Goal: Navigation & Orientation: Find specific page/section

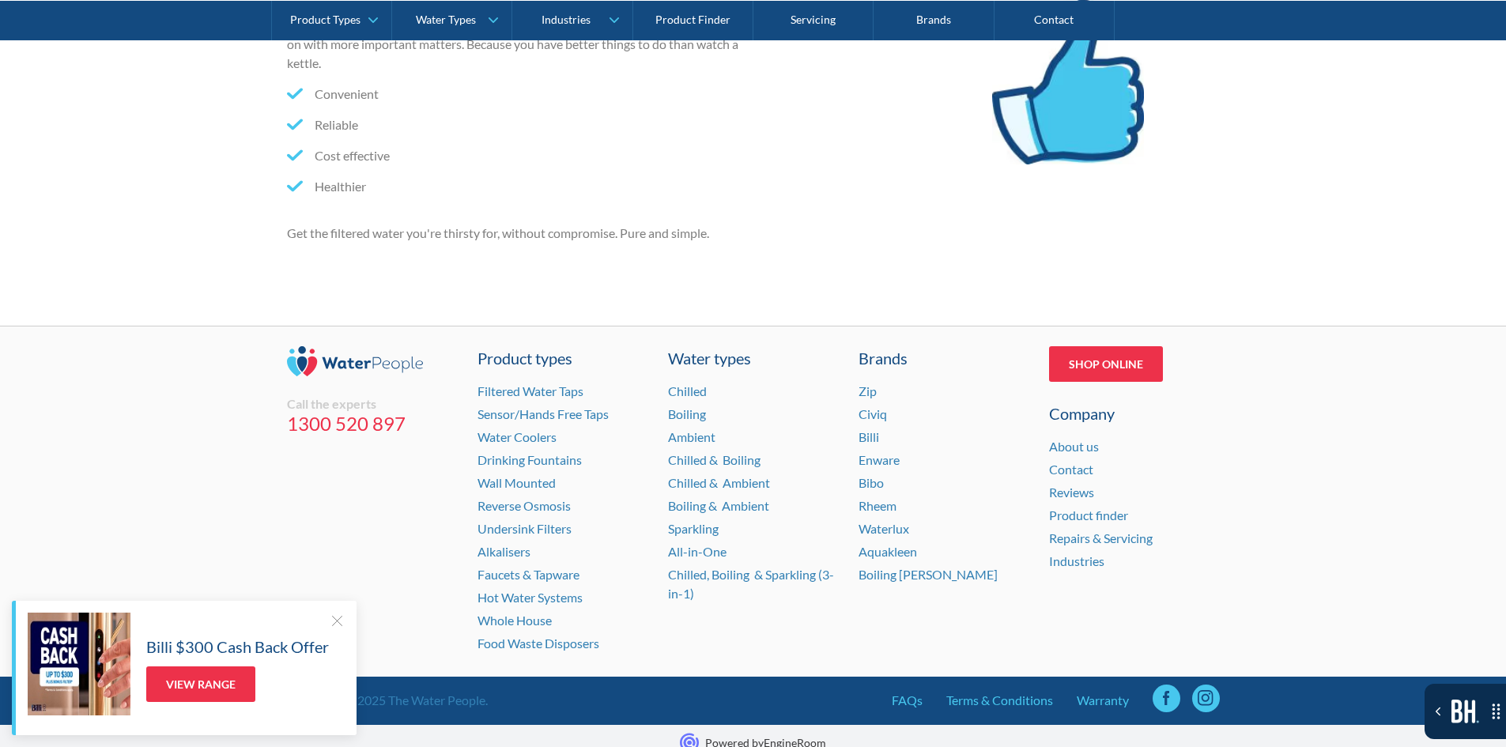
scroll to position [1343, 0]
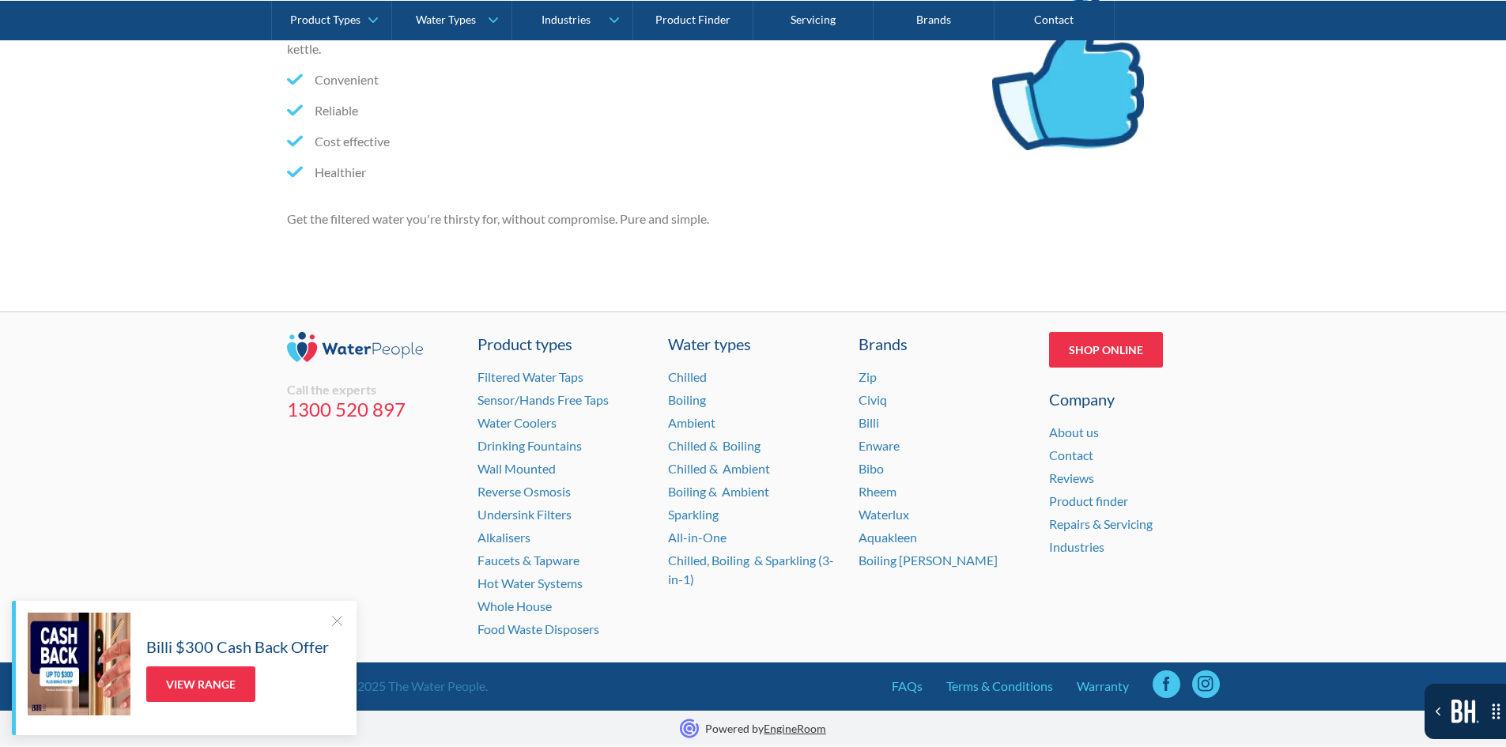
click at [334, 623] on div at bounding box center [337, 621] width 16 height 16
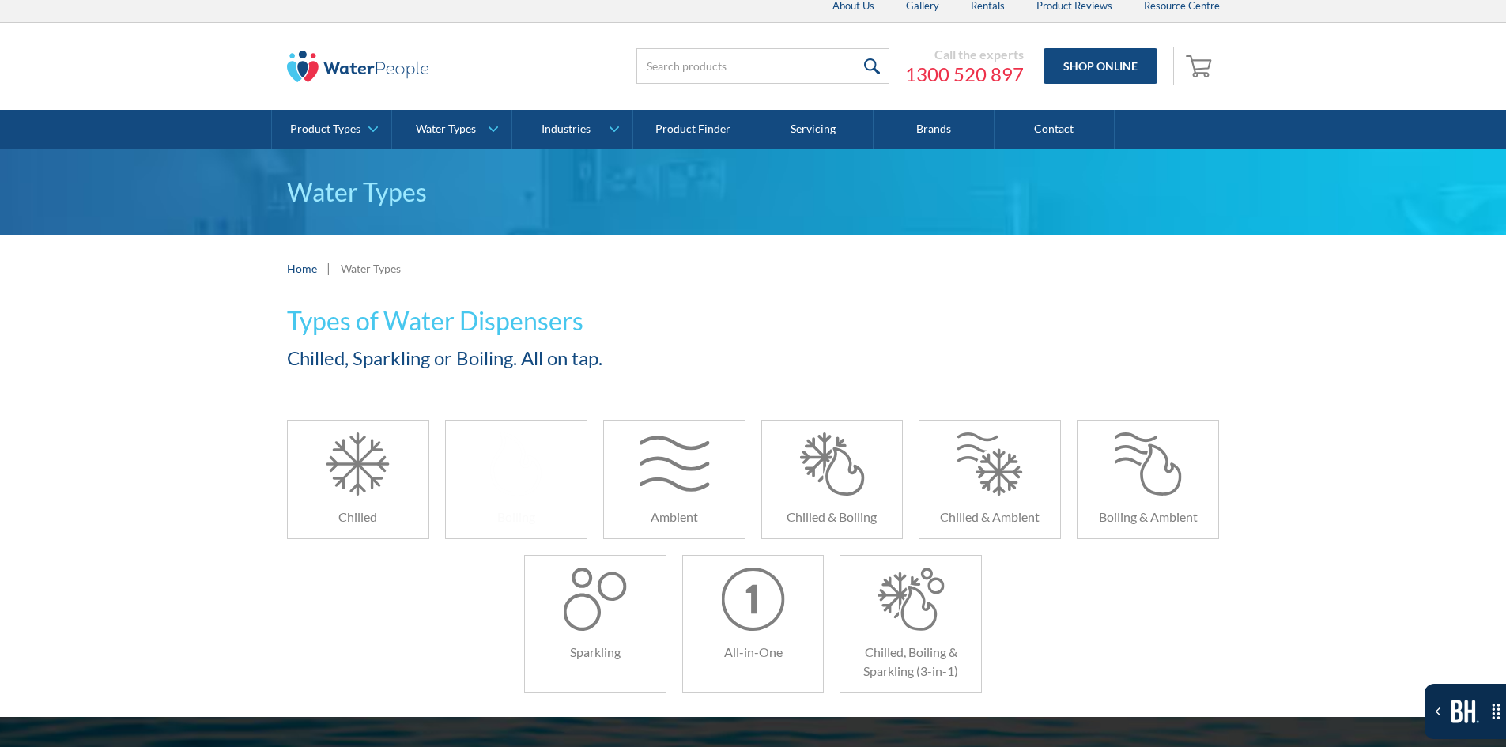
scroll to position [0, 0]
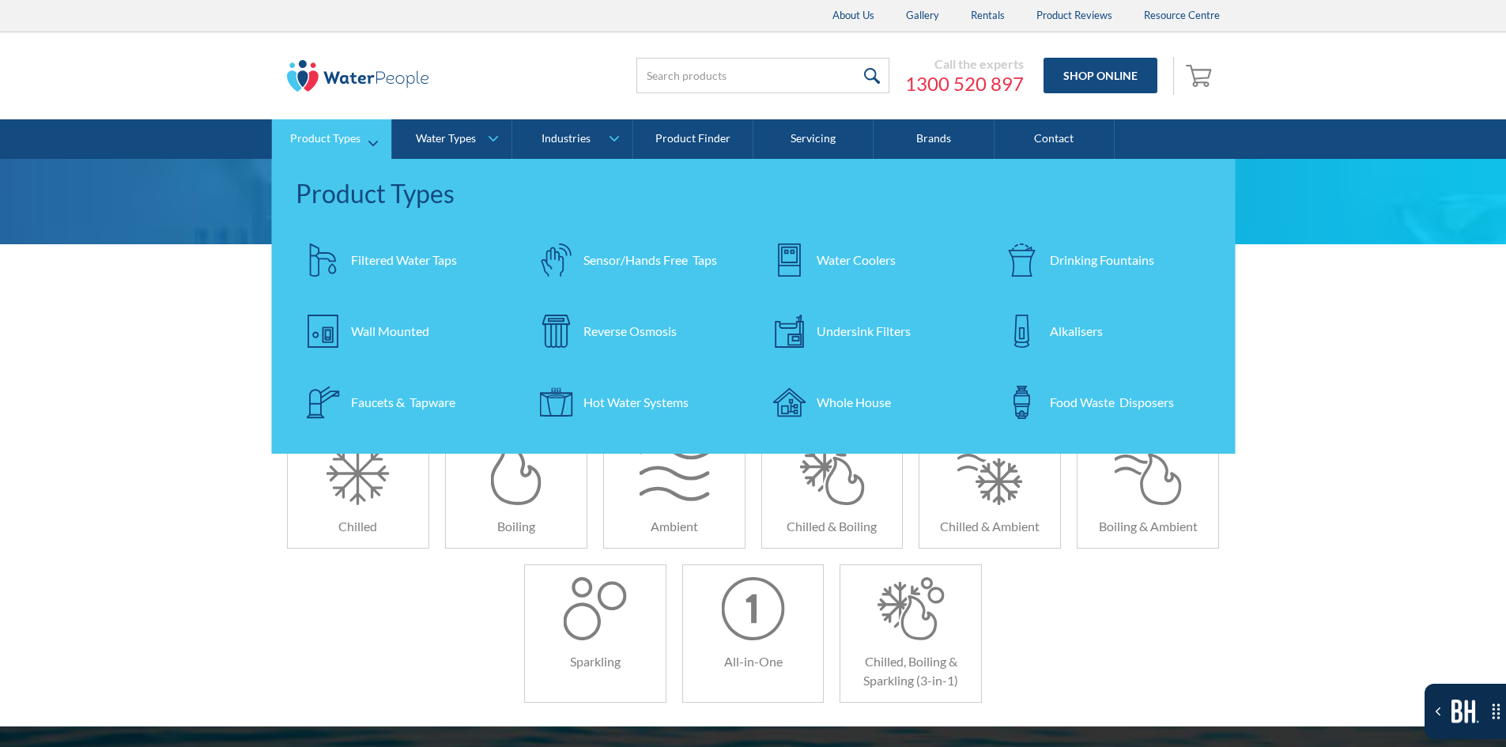
click at [414, 264] on div "Filtered Water Taps" at bounding box center [404, 260] width 106 height 19
